Goal: Find specific page/section: Find specific page/section

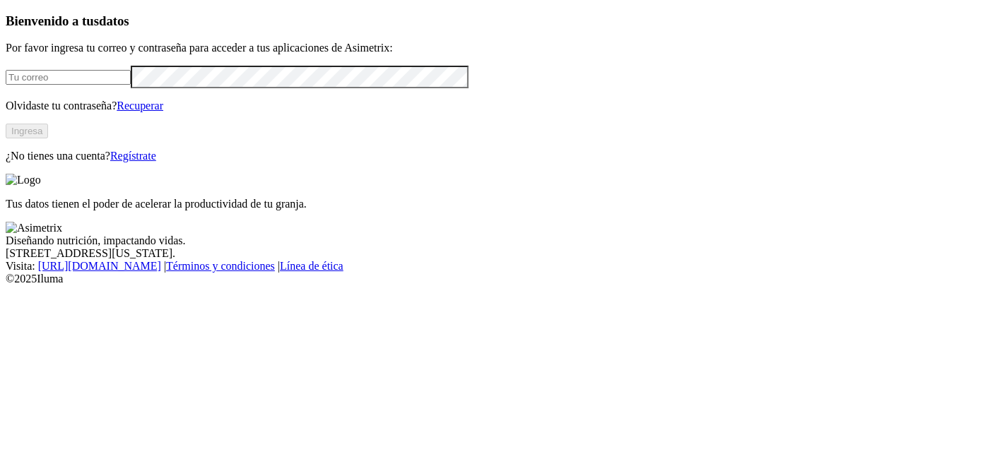
type input "[PERSON_NAME][EMAIL_ADDRESS][PERSON_NAME][DOMAIN_NAME]"
click at [48, 138] on button "Ingresa" at bounding box center [27, 131] width 42 height 15
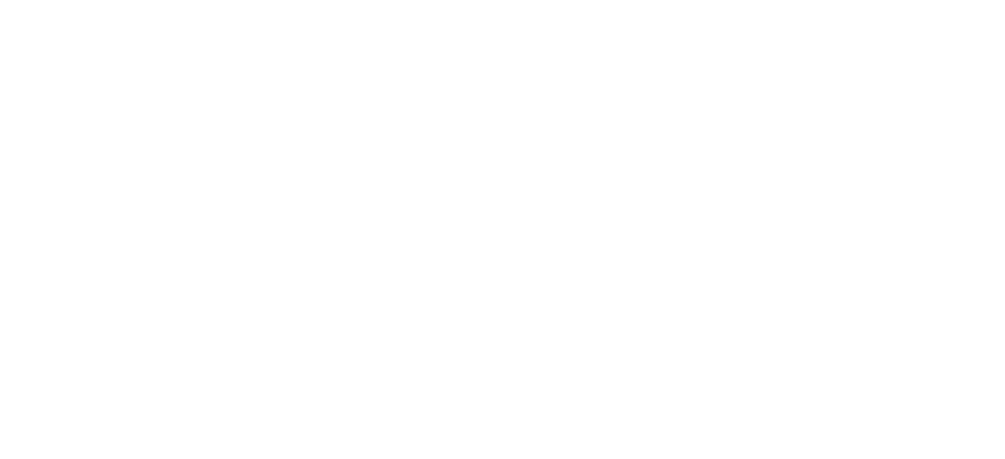
drag, startPoint x: 659, startPoint y: 17, endPoint x: 709, endPoint y: 22, distance: 50.4
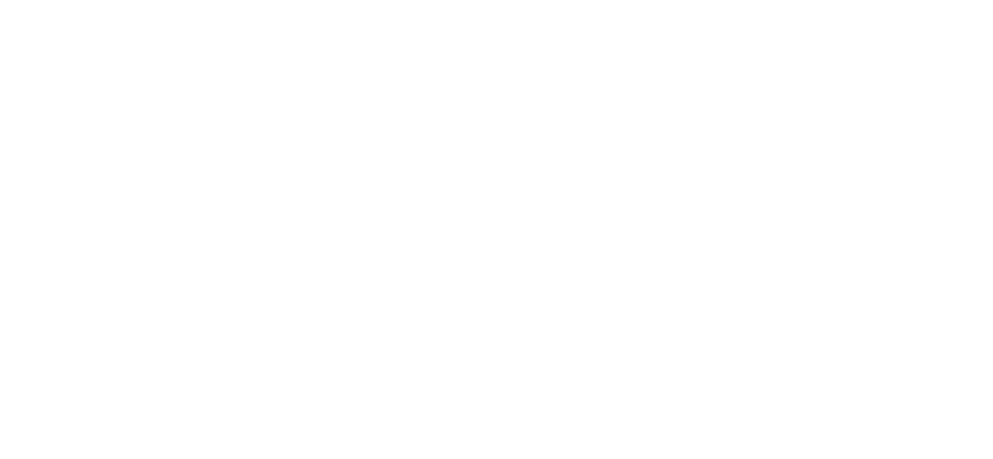
scroll to position [853, 0]
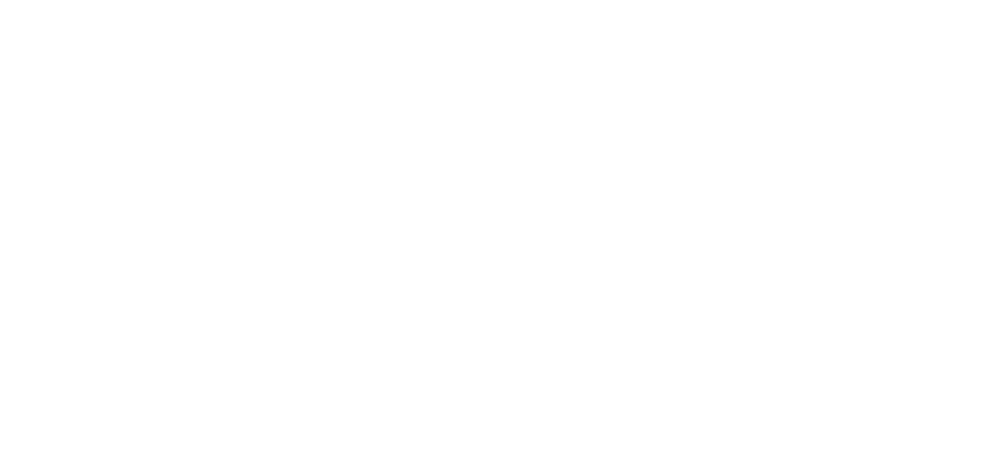
scroll to position [1443, 0]
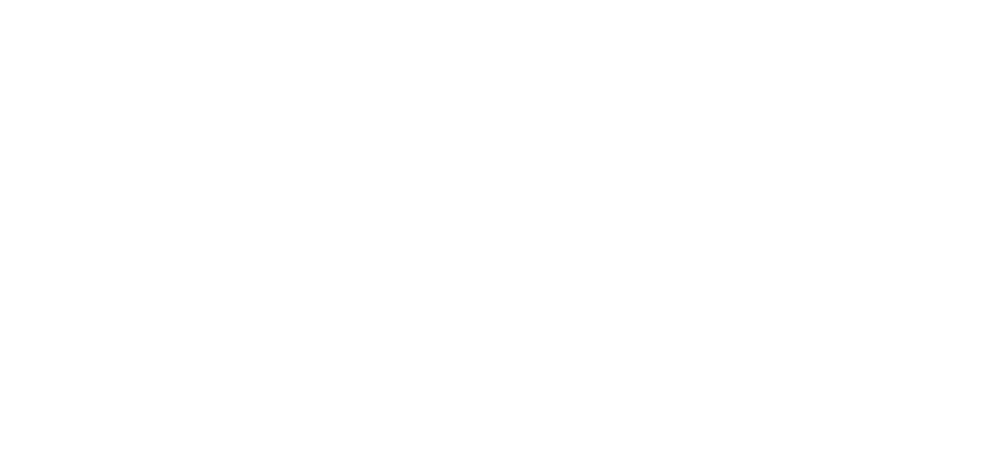
drag, startPoint x: 598, startPoint y: 31, endPoint x: 632, endPoint y: 22, distance: 35.1
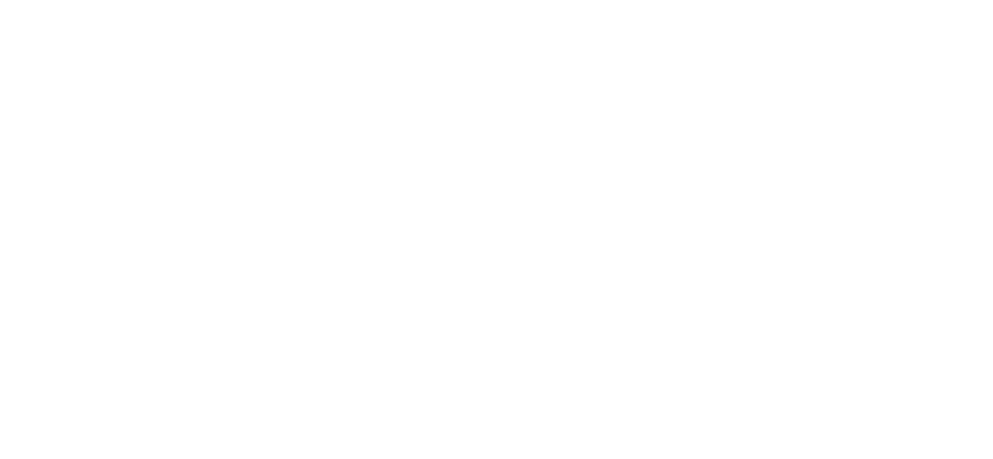
drag, startPoint x: 634, startPoint y: 22, endPoint x: 645, endPoint y: 23, distance: 11.4
copy div "PROGRESSIVEGROUPCOMPANY"
